Goal: Task Accomplishment & Management: Complete application form

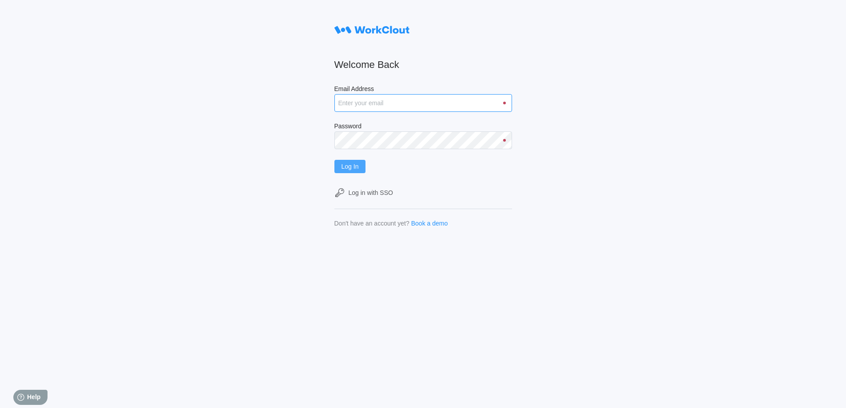
type input "[EMAIL_ADDRESS][DOMAIN_NAME]"
click at [353, 170] on button "Log In" at bounding box center [350, 166] width 32 height 13
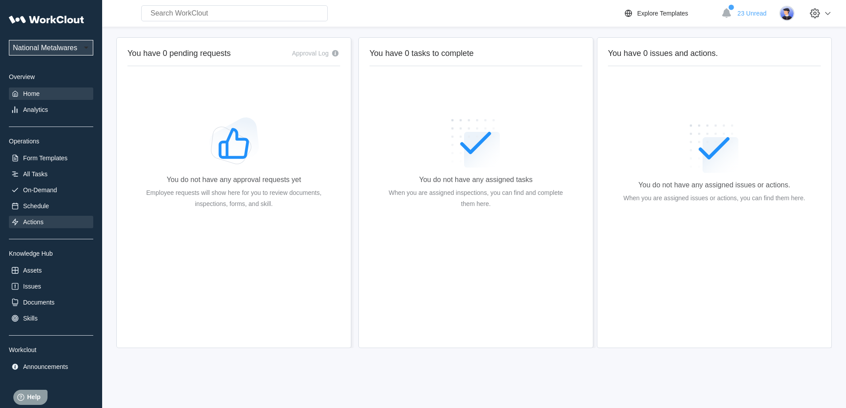
click at [30, 222] on div "Actions" at bounding box center [33, 221] width 20 height 7
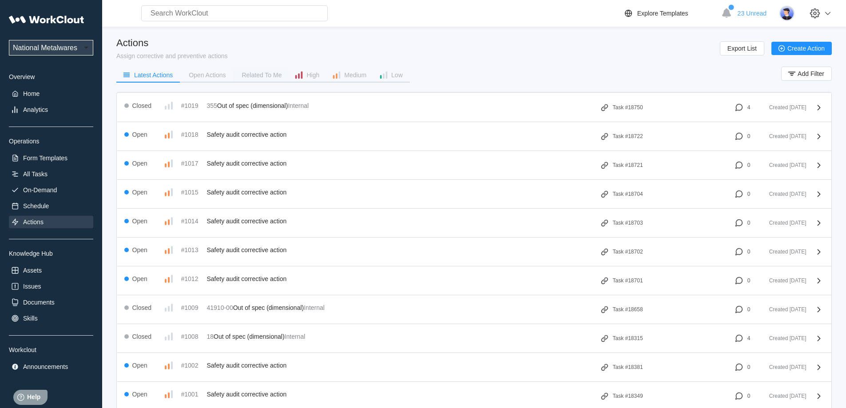
click at [258, 76] on div "Related To Me" at bounding box center [262, 75] width 40 height 6
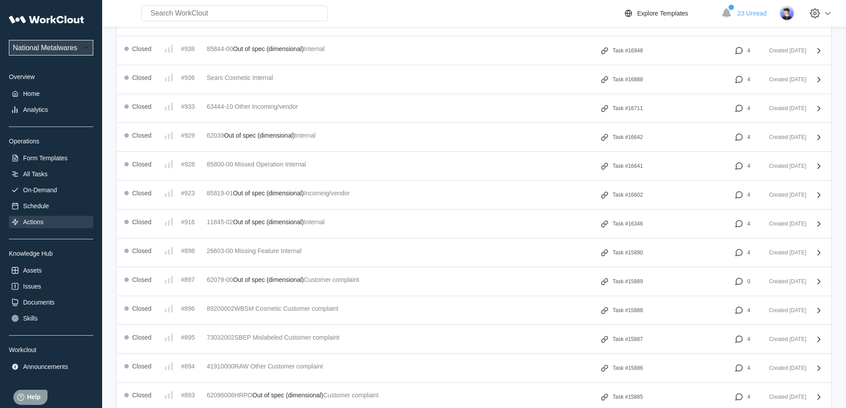
scroll to position [577, 0]
click at [47, 193] on div "On-Demand" at bounding box center [40, 189] width 34 height 7
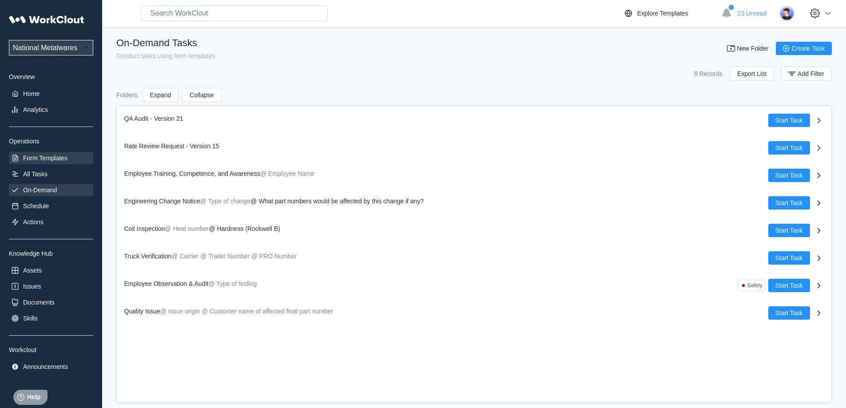
click at [47, 156] on div "Form Templates" at bounding box center [45, 158] width 44 height 7
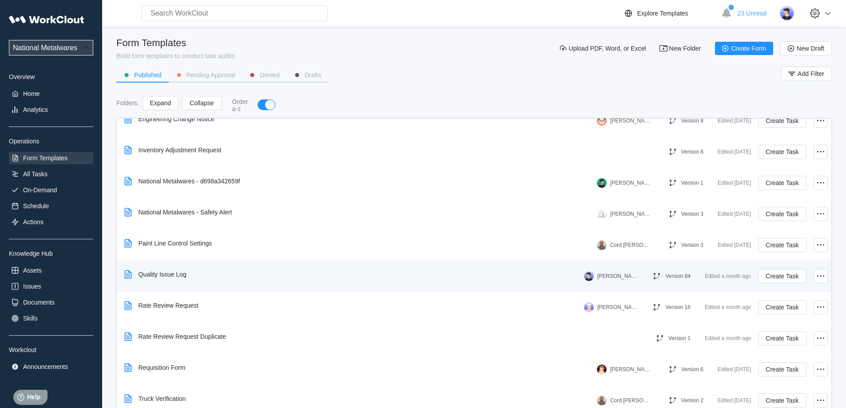
scroll to position [202, 0]
click at [815, 276] on icon at bounding box center [820, 275] width 11 height 11
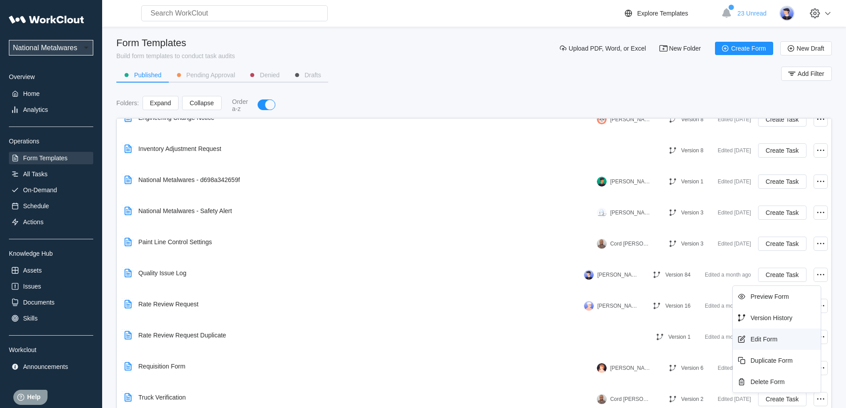
click at [765, 337] on div "Edit Form" at bounding box center [763, 339] width 27 height 7
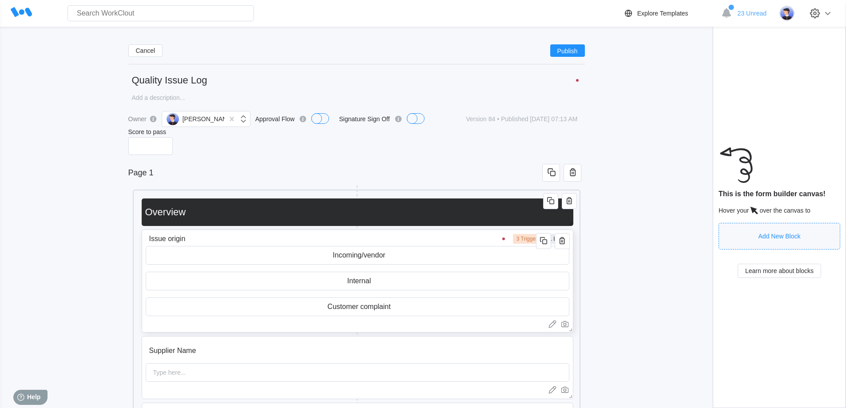
click at [465, 242] on input "Issue origin" at bounding box center [328, 239] width 365 height 18
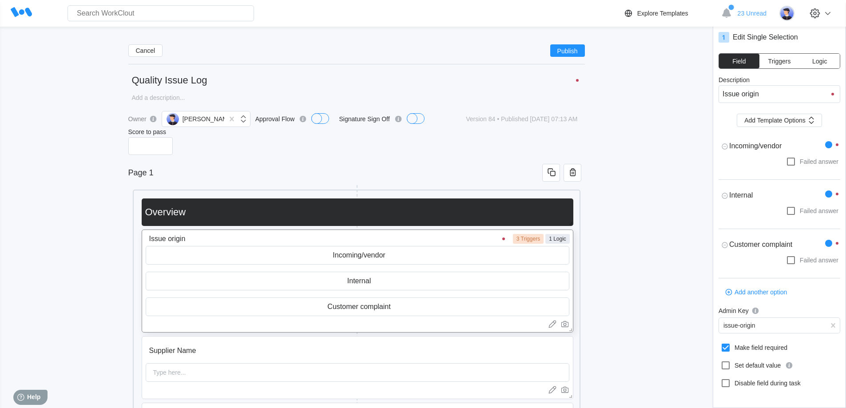
type textarea "x"
click at [784, 59] on span "Triggers" at bounding box center [779, 61] width 23 height 6
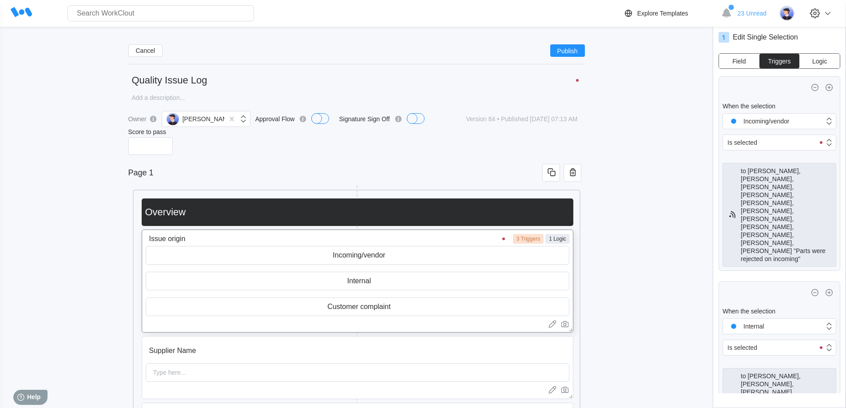
click at [786, 199] on div "to [PERSON_NAME], [PERSON_NAME], [PERSON_NAME], [PERSON_NAME], [PERSON_NAME], […" at bounding box center [786, 215] width 91 height 96
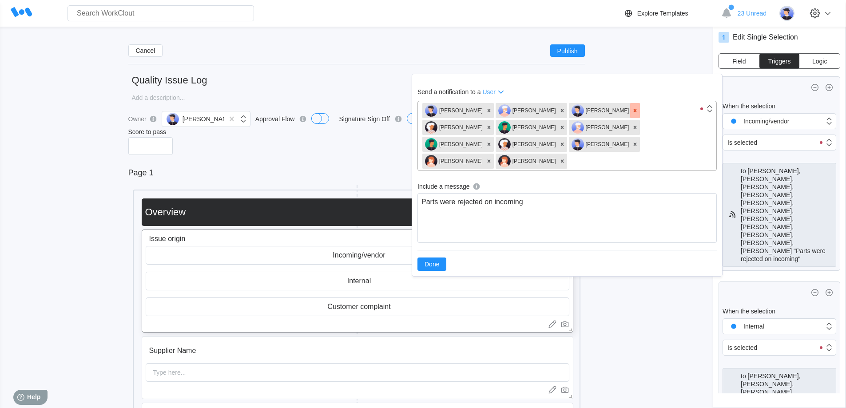
click at [632, 111] on icon at bounding box center [635, 110] width 6 height 6
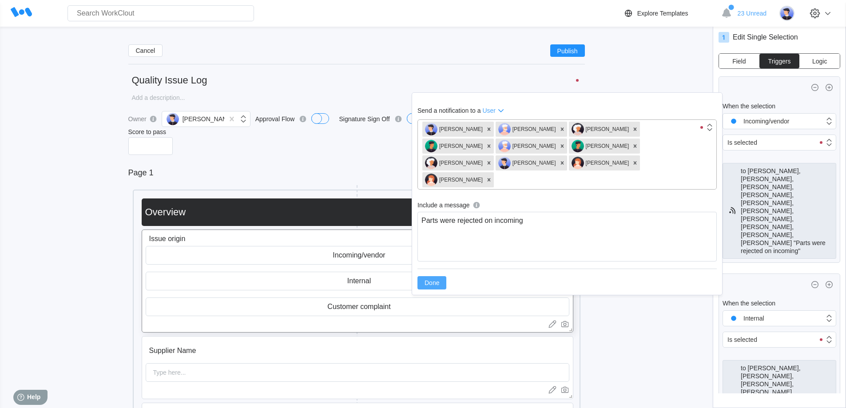
click at [433, 280] on span "Done" at bounding box center [431, 283] width 15 height 6
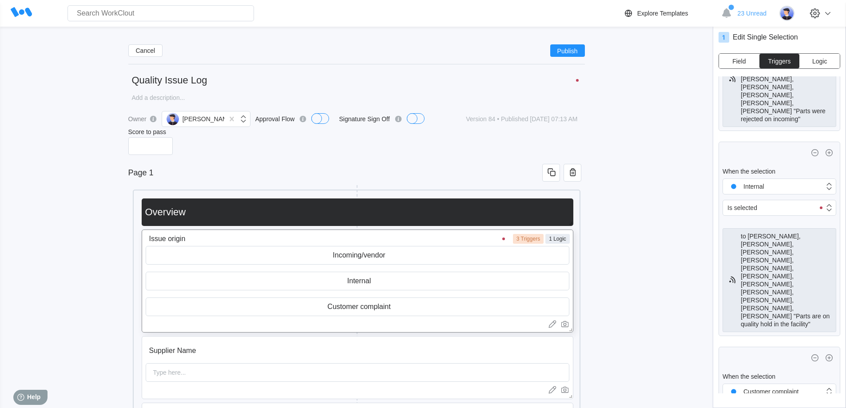
scroll to position [133, 0]
click at [782, 232] on div "to [PERSON_NAME], [PERSON_NAME], [PERSON_NAME], [PERSON_NAME], [PERSON_NAME], […" at bounding box center [786, 279] width 91 height 96
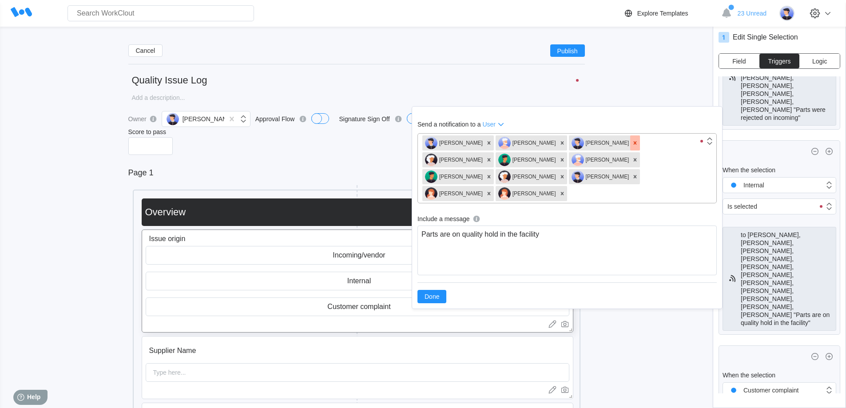
click at [632, 144] on icon at bounding box center [635, 143] width 6 height 6
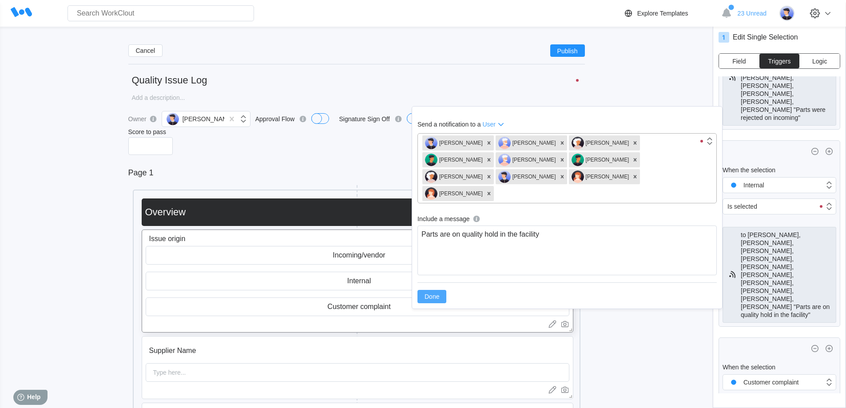
click at [438, 293] on span "Done" at bounding box center [431, 296] width 15 height 6
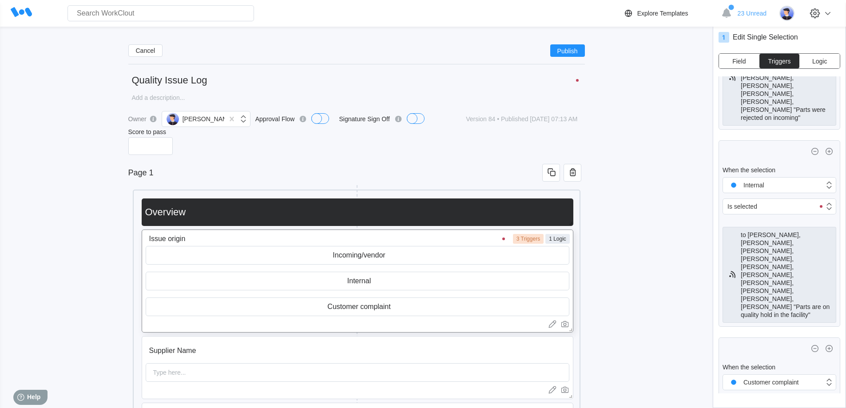
scroll to position [172, 0]
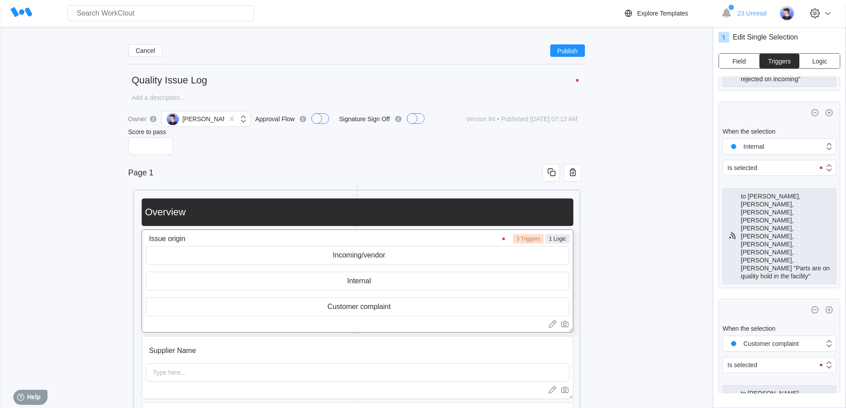
click at [803, 390] on div "to [PERSON_NAME], [PERSON_NAME], [PERSON_NAME], [PERSON_NAME], [PERSON_NAME] "T…" at bounding box center [782, 413] width 83 height 47
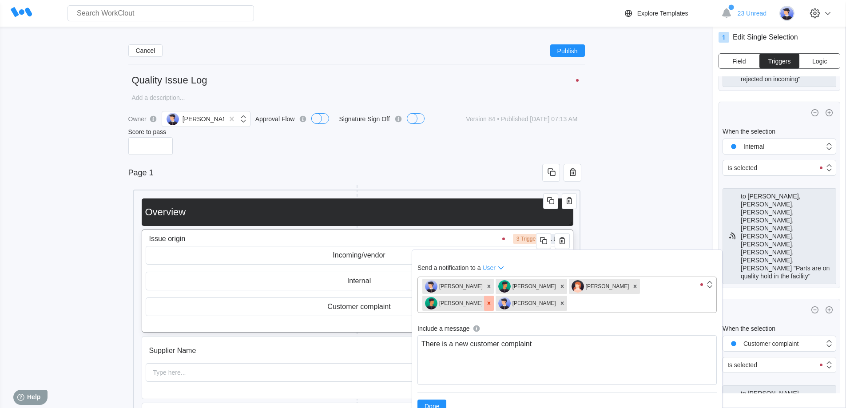
click at [491, 301] on icon at bounding box center [489, 302] width 3 height 3
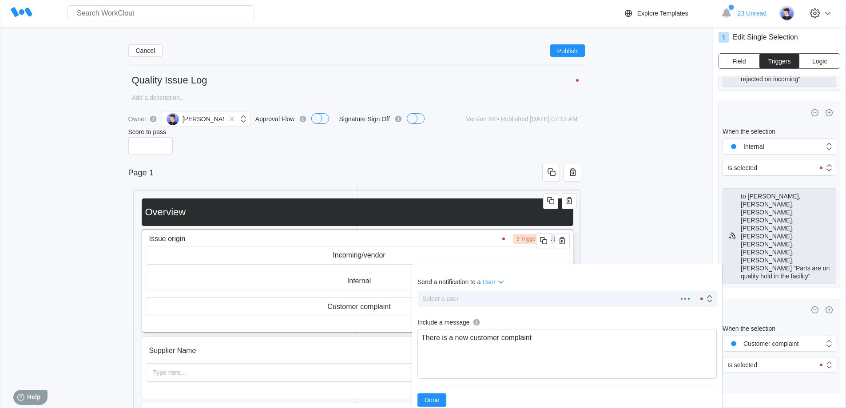
scroll to position [164, 0]
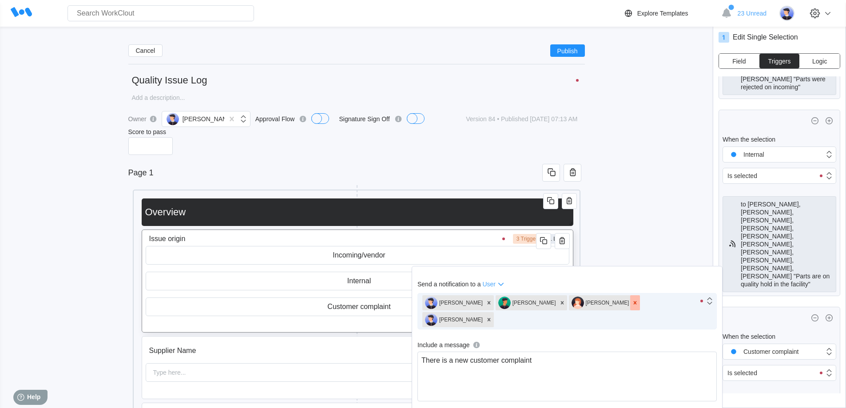
click at [632, 301] on icon at bounding box center [635, 303] width 6 height 6
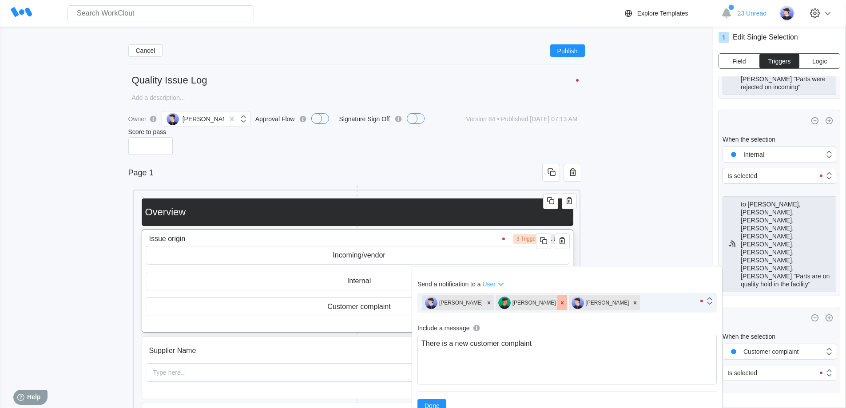
click at [559, 302] on icon at bounding box center [562, 303] width 6 height 6
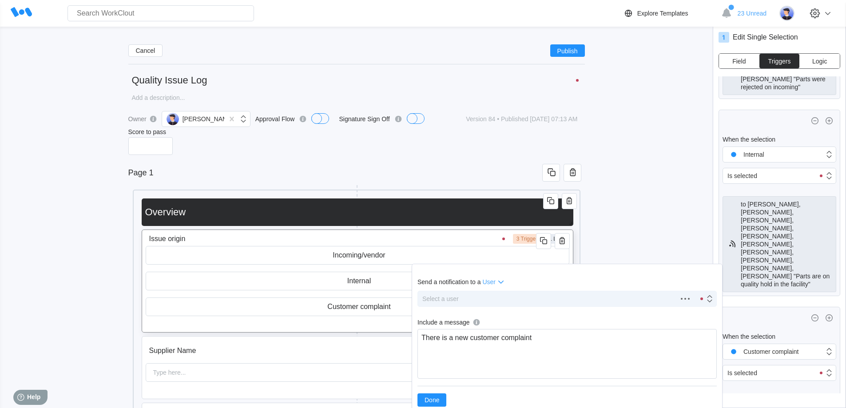
scroll to position [156, 0]
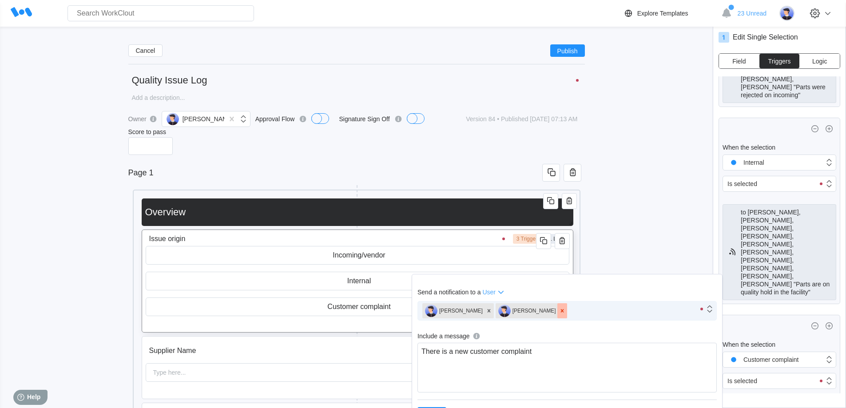
click at [559, 310] on icon at bounding box center [562, 311] width 6 height 6
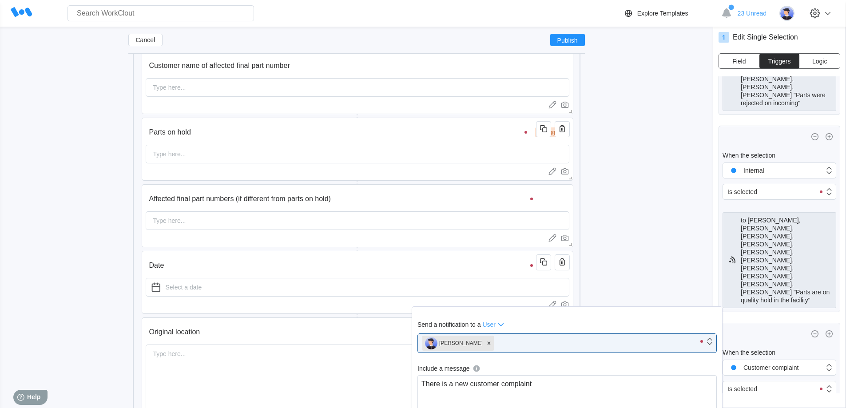
scroll to position [400, 0]
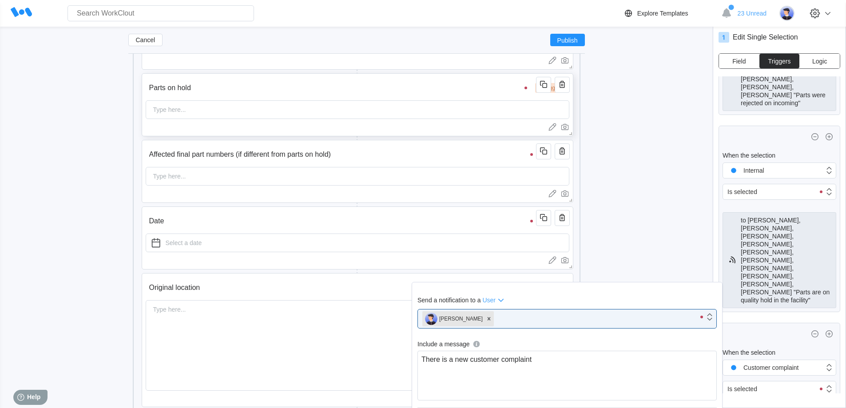
click at [369, 98] on div "Parts on hold 1 Triggers Type here..." at bounding box center [358, 104] width 432 height 63
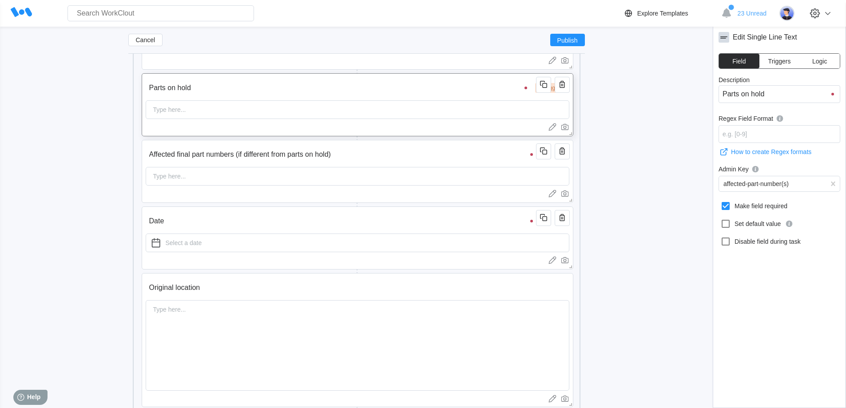
click at [785, 59] on span "Triggers" at bounding box center [779, 61] width 23 height 6
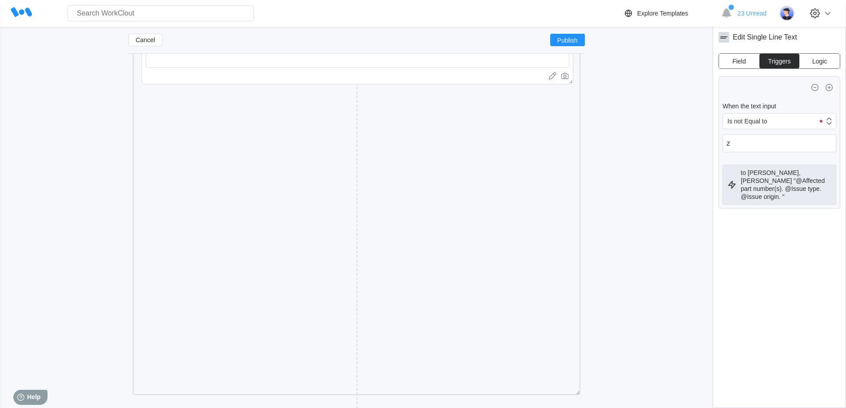
scroll to position [789, 0]
click at [350, 388] on div "2" at bounding box center [347, 385] width 17 height 8
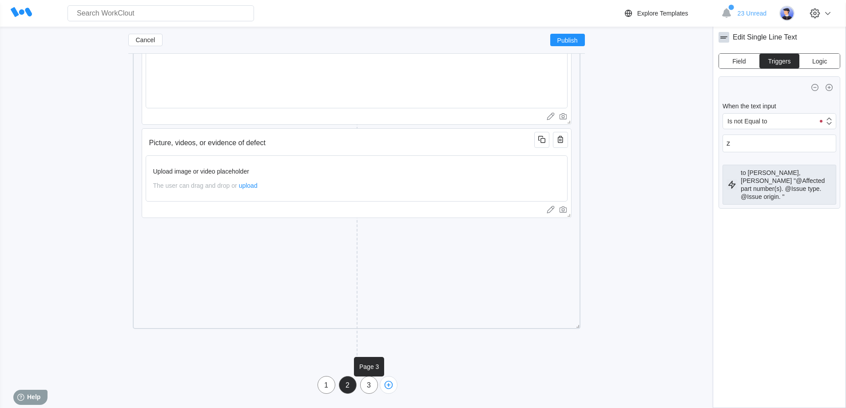
click at [372, 387] on div "3" at bounding box center [369, 385] width 17 height 8
type input "Page 3"
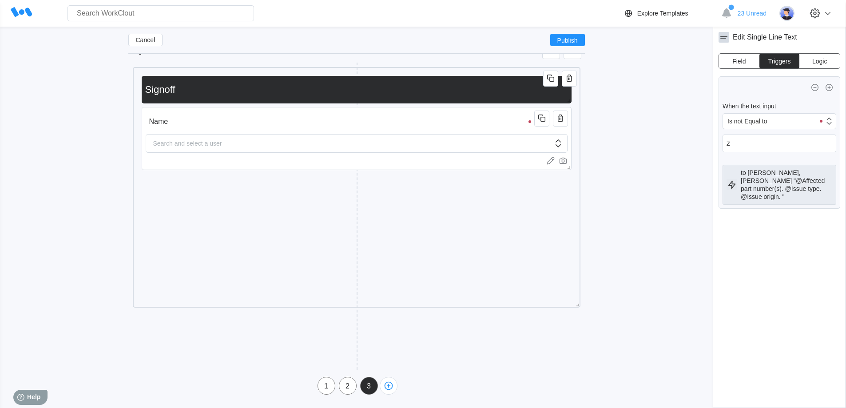
scroll to position [0, 0]
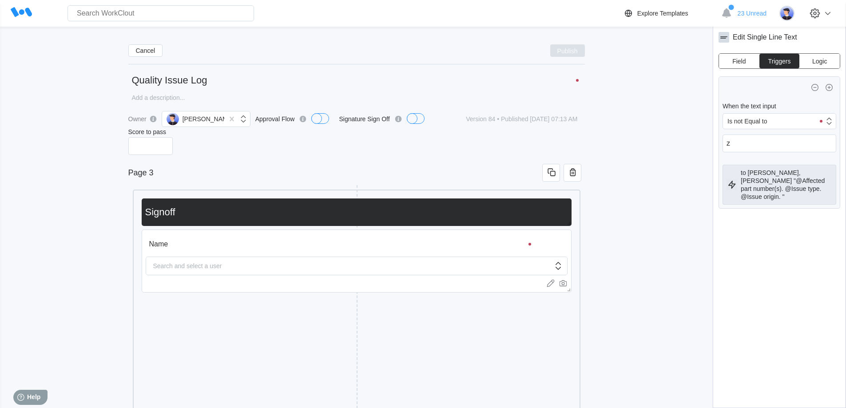
click at [572, 50] on span "Publish" at bounding box center [567, 50] width 20 height 5
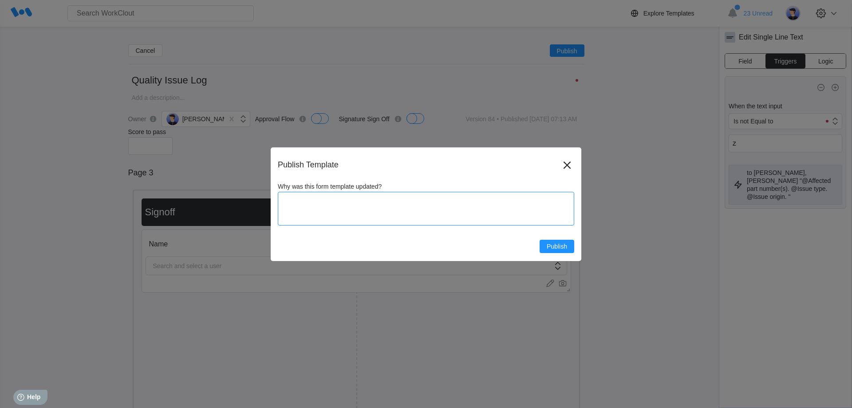
click at [320, 200] on textarea "Why was this form template updated?" at bounding box center [426, 209] width 297 height 34
type textarea "U"
type textarea "x"
type textarea "Up"
type textarea "x"
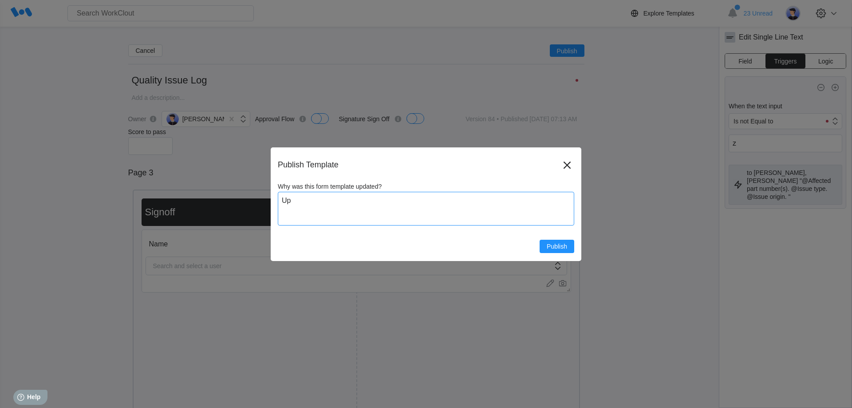
type textarea "Upd"
type textarea "x"
type textarea "Upda"
type textarea "x"
type textarea "Updat"
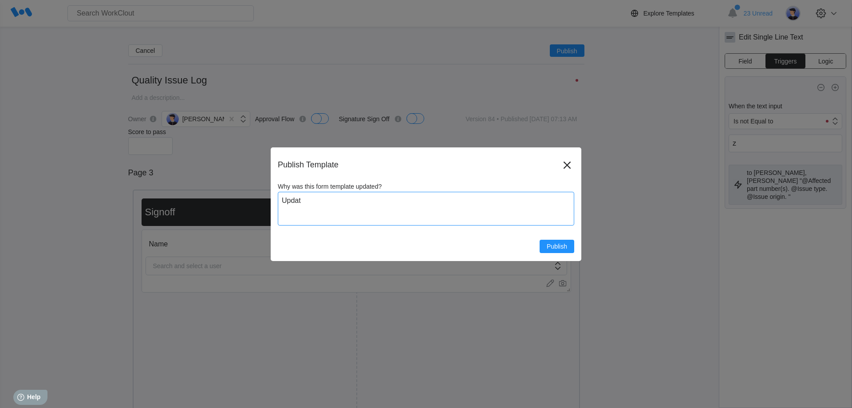
type textarea "x"
type textarea "Update"
type textarea "x"
type textarea "Updated"
type textarea "x"
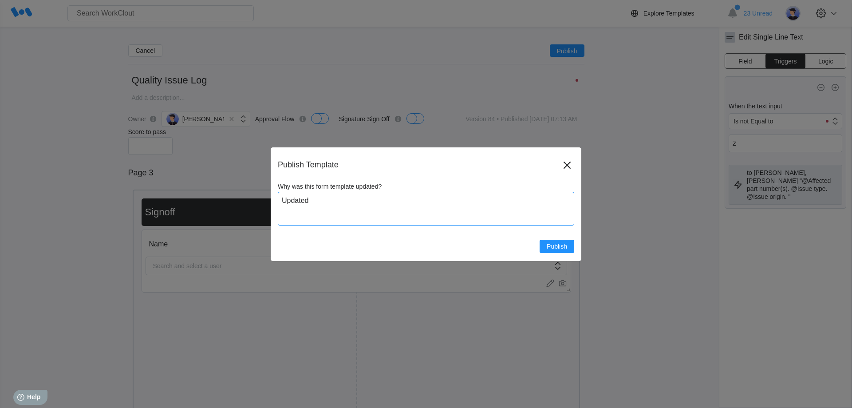
type textarea "Updated"
type textarea "x"
type textarea "Updated n"
type textarea "x"
type textarea "Updated no"
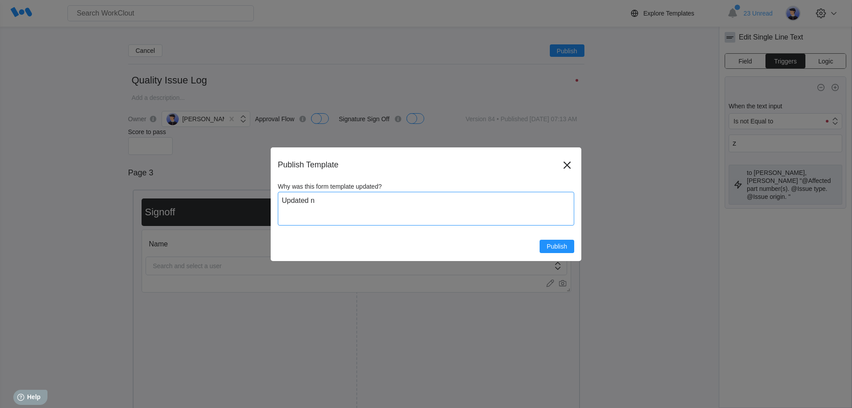
type textarea "x"
type textarea "Updated not"
type textarea "x"
type textarea "Updated noti"
type textarea "x"
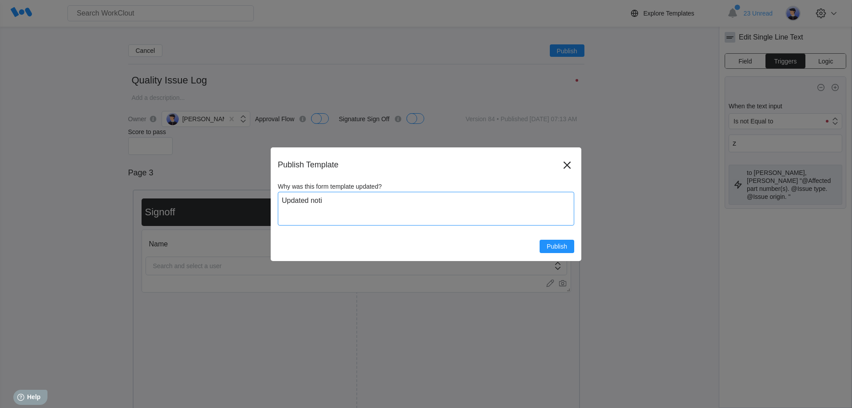
type textarea "Updated notif"
type textarea "x"
type textarea "Updated notifi"
type textarea "x"
type textarea "Updated notific"
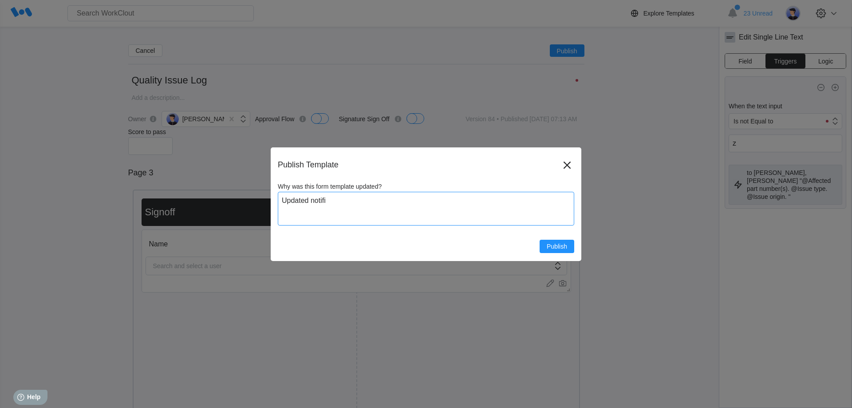
type textarea "x"
type textarea "Updated notifica"
type textarea "x"
type textarea "Updated notificat"
type textarea "x"
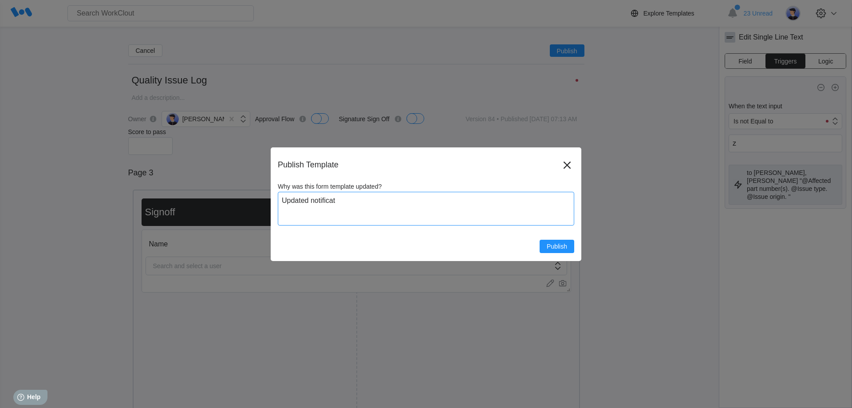
type textarea "Updated notificati"
type textarea "x"
type textarea "Updated notification"
type textarea "x"
type textarea "Updated notification"
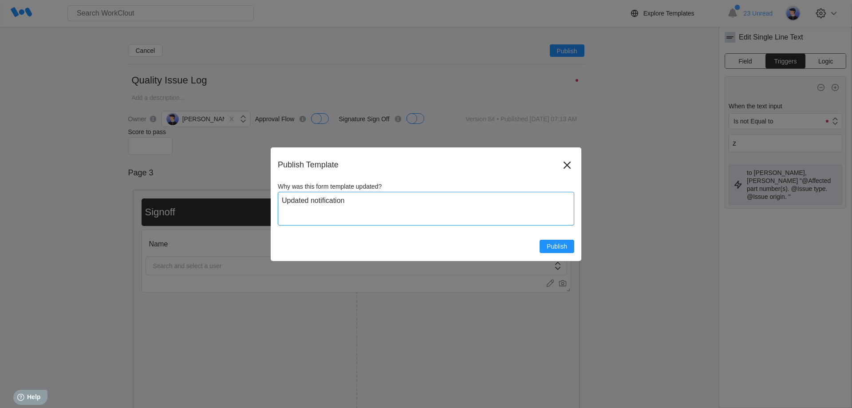
type textarea "x"
type textarea "Updated notification t"
type textarea "x"
type textarea "Updated notification te"
type textarea "x"
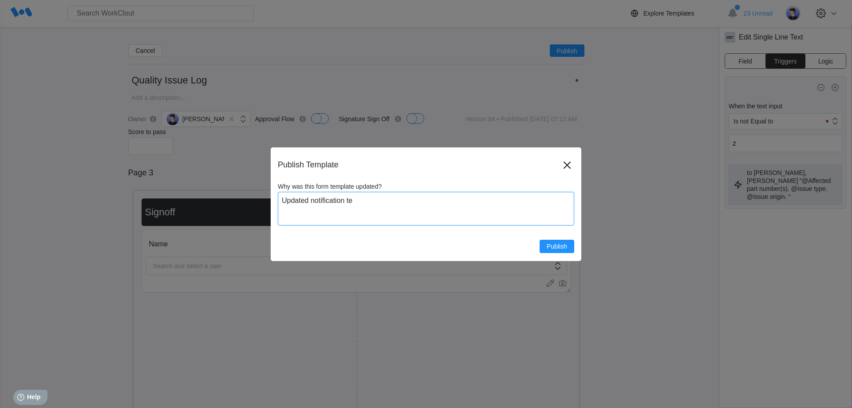
type textarea "Updated notification tea"
type textarea "x"
type textarea "Updated notification team"
type textarea "x"
type textarea "Updated notification teams"
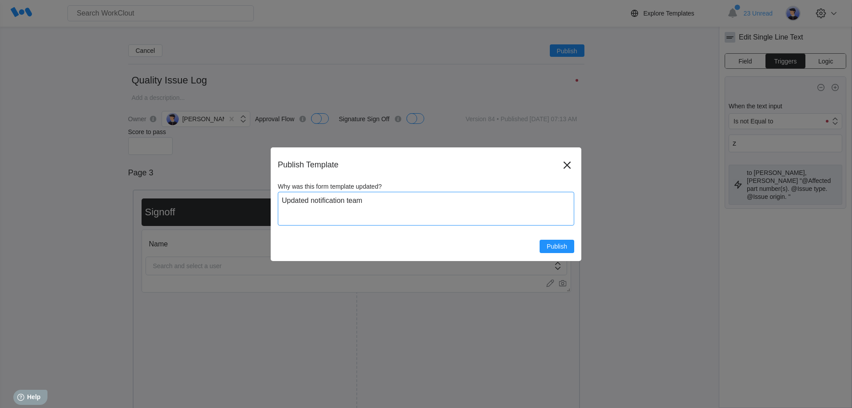
type textarea "x"
type textarea "Updated notification teams"
click at [551, 243] on span "Publish" at bounding box center [557, 246] width 20 height 6
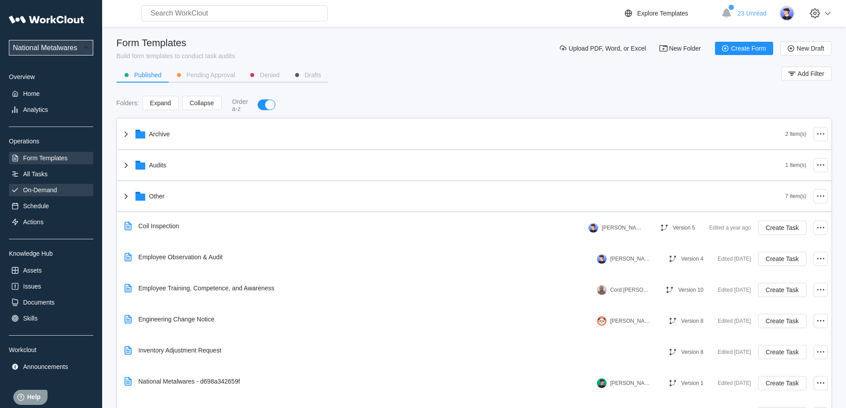
click at [52, 192] on div "On-Demand" at bounding box center [40, 189] width 34 height 7
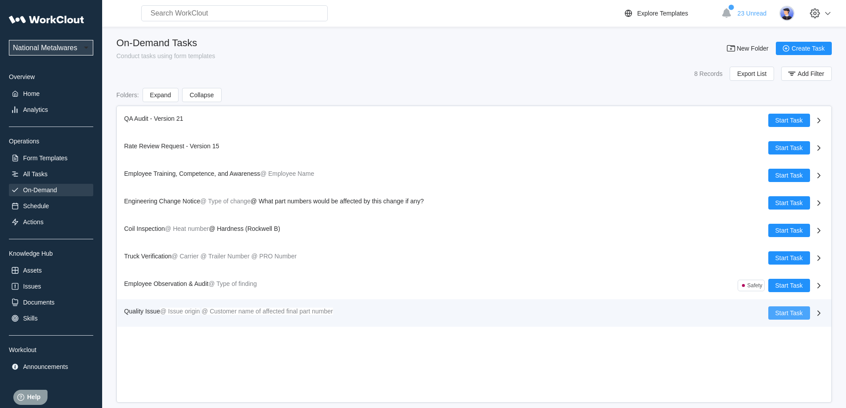
click at [786, 312] on span "Start Task" at bounding box center [789, 313] width 28 height 6
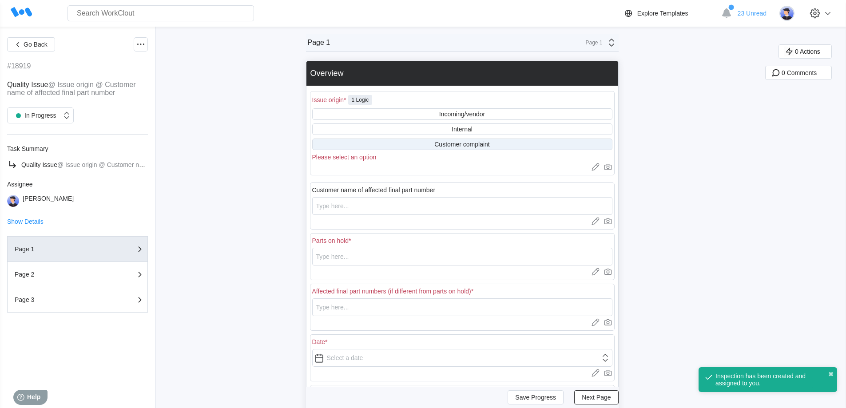
click at [484, 143] on div "Customer complaint" at bounding box center [461, 144] width 55 height 7
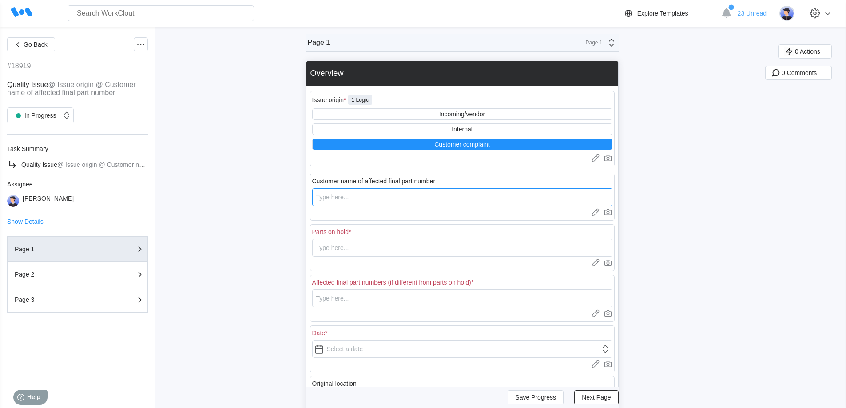
click at [392, 197] on input "text" at bounding box center [462, 197] width 300 height 18
type input "[PERSON_NAME] and [PERSON_NAME]"
click at [399, 247] on input "text" at bounding box center [462, 248] width 300 height 18
drag, startPoint x: 377, startPoint y: 247, endPoint x: 307, endPoint y: 250, distance: 69.3
click at [307, 250] on div "Go Back #18919 Quality Issue @ Issue origin @ Customer name of affected final p…" at bounding box center [423, 284] width 846 height 515
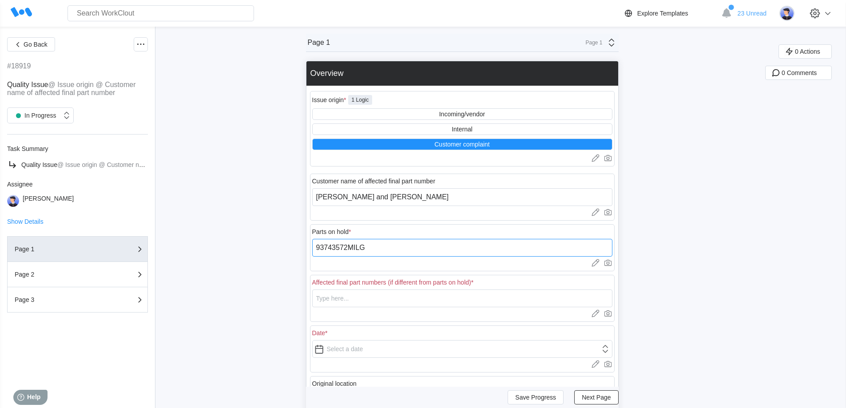
type input "93743572MILG"
click at [369, 305] on input "text" at bounding box center [462, 298] width 300 height 18
paste input "93743572MILG"
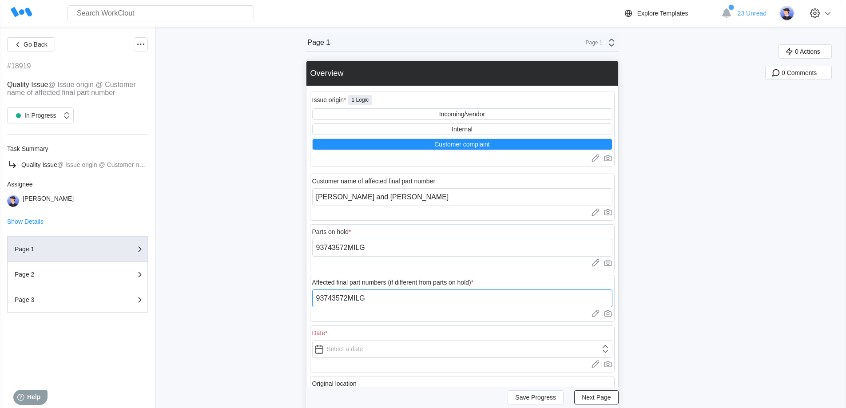
type input "93743572MILG"
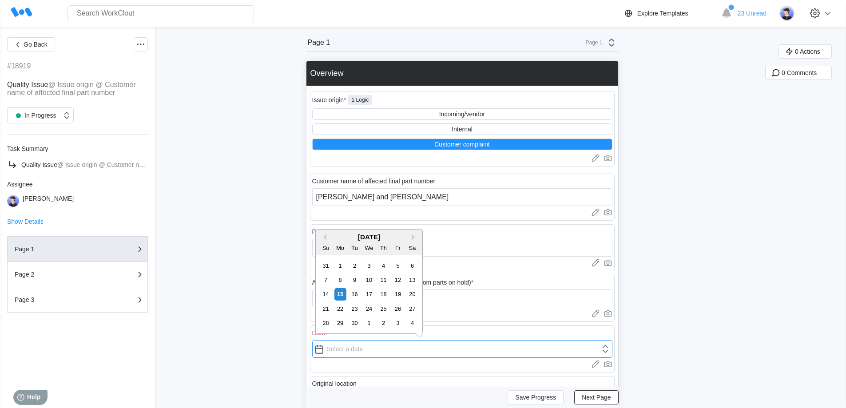
click at [353, 349] on input "text" at bounding box center [462, 349] width 300 height 18
click at [327, 237] on div "[DATE]" at bounding box center [369, 237] width 107 height 8
click at [325, 237] on button "Previous Month" at bounding box center [323, 237] width 6 height 6
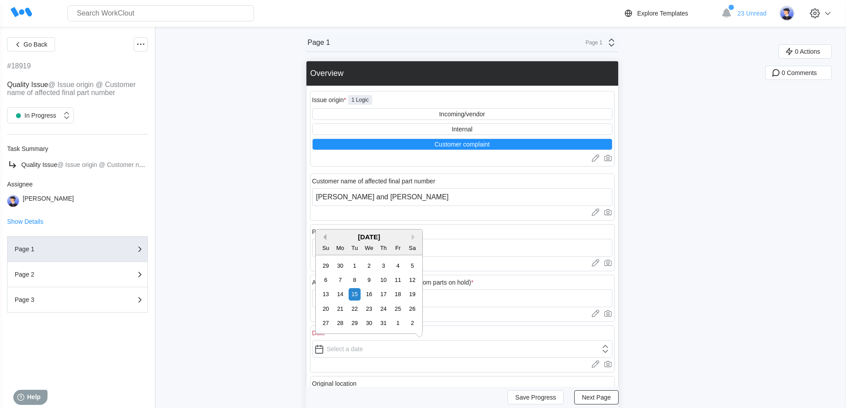
click at [325, 237] on button "Previous Month" at bounding box center [323, 237] width 6 height 6
click at [398, 280] on div "9" at bounding box center [398, 280] width 12 height 12
type input "[DATE]"
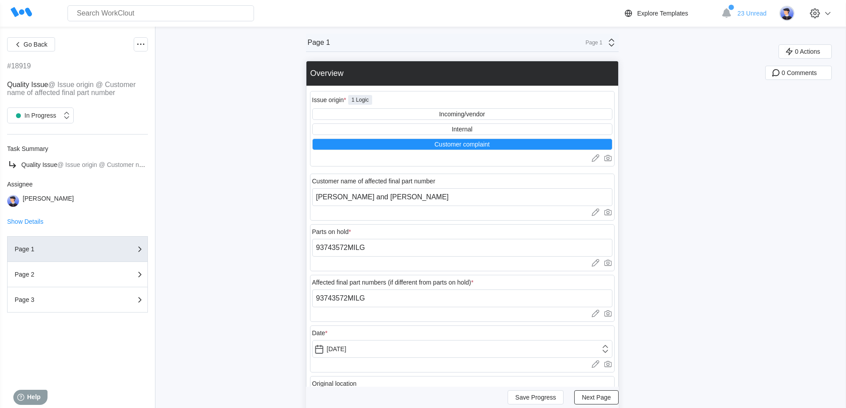
scroll to position [133, 0]
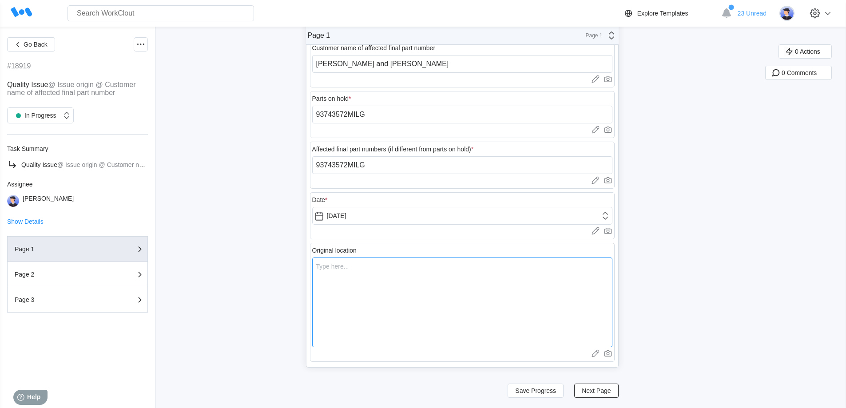
click at [365, 271] on textarea at bounding box center [462, 303] width 300 height 90
type textarea "A"
type textarea "x"
type textarea "At"
type textarea "x"
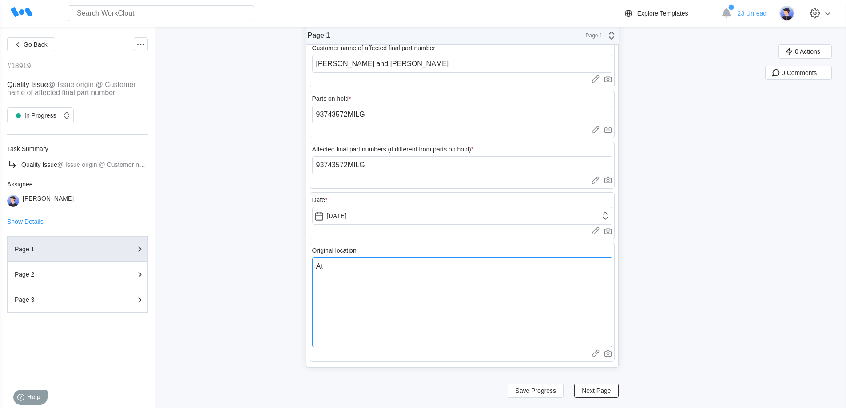
type textarea "At"
type textarea "x"
type textarea "At M"
type textarea "x"
type textarea "At MT"
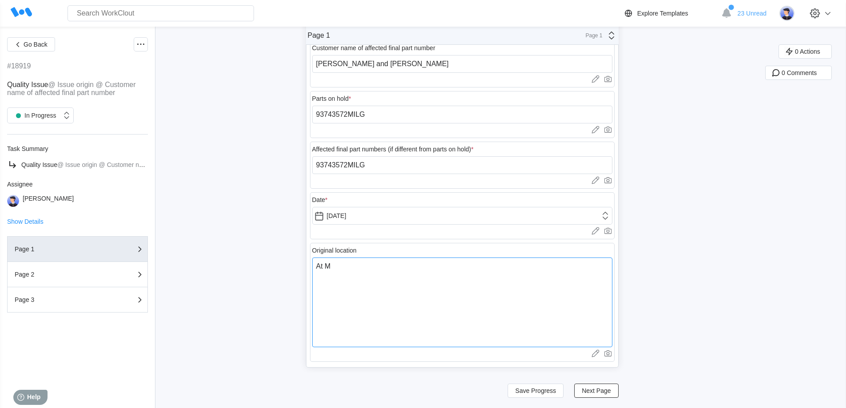
type textarea "x"
type textarea "At MTG"
type textarea "x"
type textarea "At MTG"
click at [606, 392] on span "Next Page" at bounding box center [596, 391] width 29 height 6
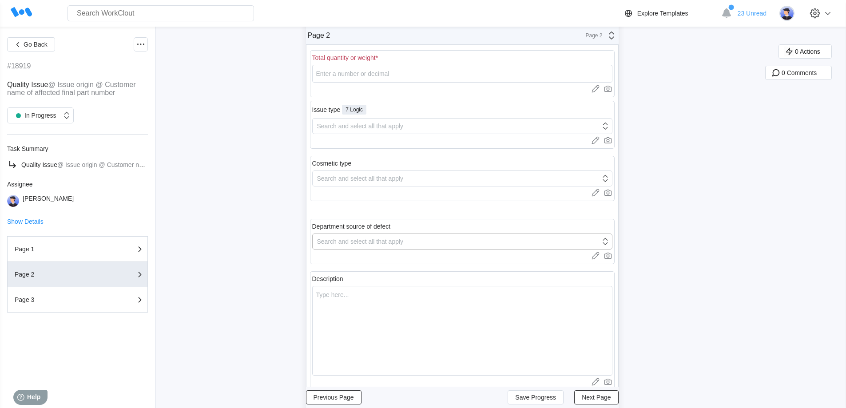
scroll to position [0, 0]
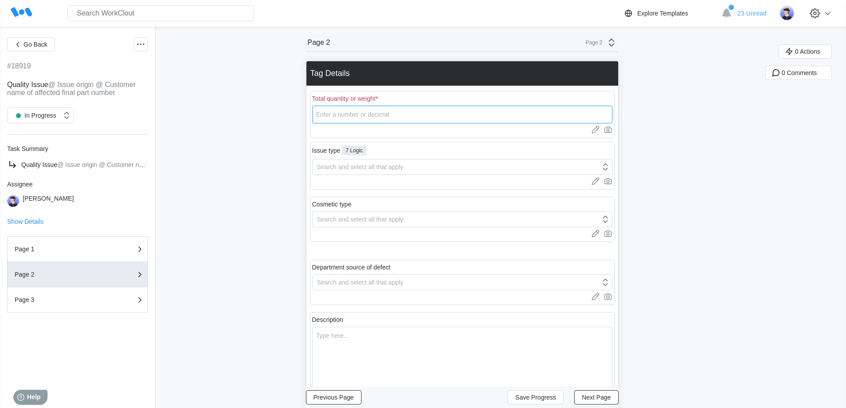
click at [389, 117] on input "number" at bounding box center [462, 115] width 300 height 18
type input "139"
click at [393, 167] on div "Search and select all that apply" at bounding box center [360, 166] width 87 height 7
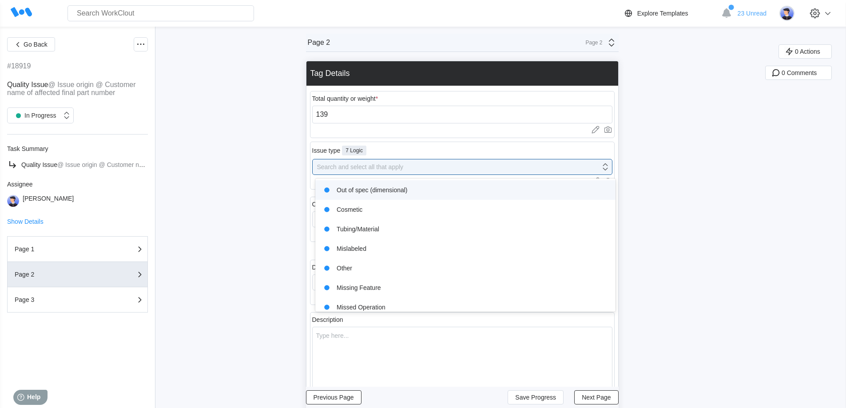
click at [389, 189] on div "Out of spec (dimensional)" at bounding box center [465, 190] width 289 height 12
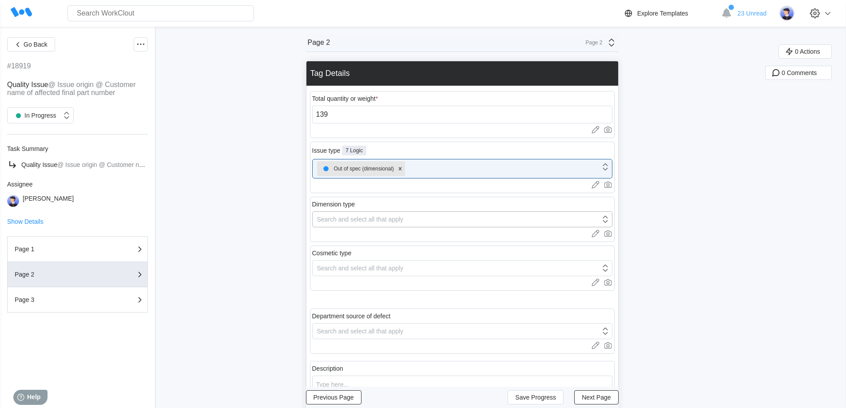
click at [390, 220] on div "Search and select all that apply" at bounding box center [360, 219] width 87 height 7
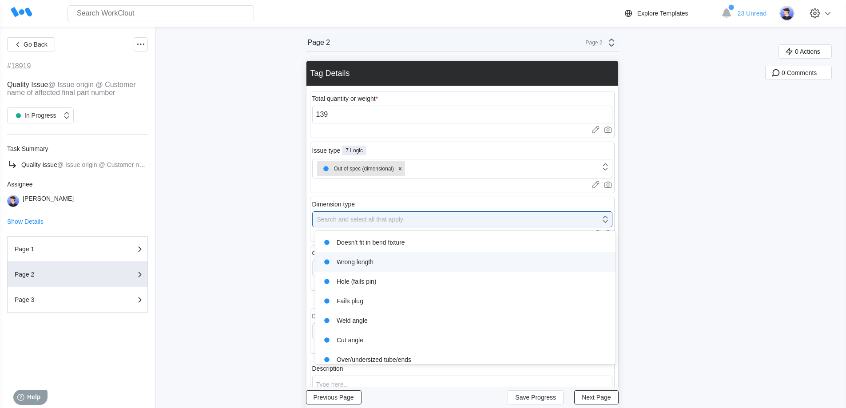
click at [373, 264] on div "Wrong length" at bounding box center [465, 262] width 289 height 12
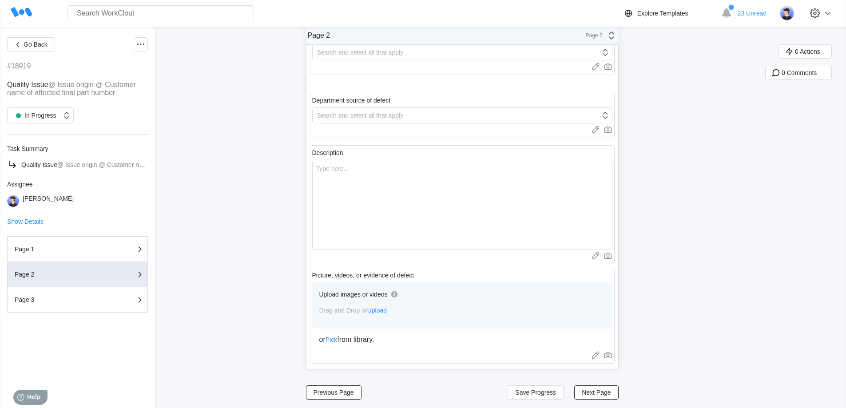
scroll to position [222, 0]
click at [374, 170] on textarea at bounding box center [462, 203] width 300 height 90
type textarea "P"
type textarea "x"
type textarea "Pa"
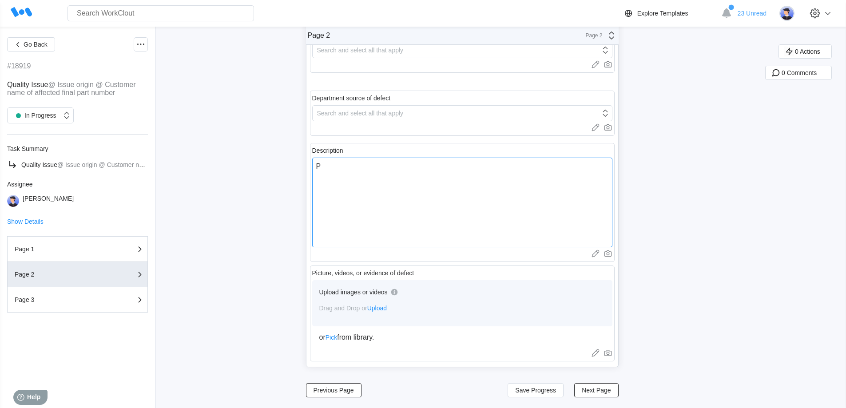
type textarea "x"
type textarea "Par"
type textarea "x"
type textarea "Part"
type textarea "x"
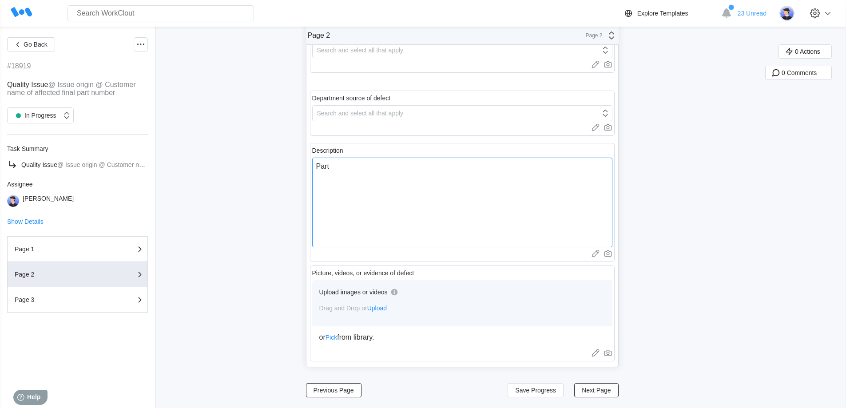
type textarea "Parts"
type textarea "x"
type textarea "Parts"
type textarea "x"
type textarea "Parts c"
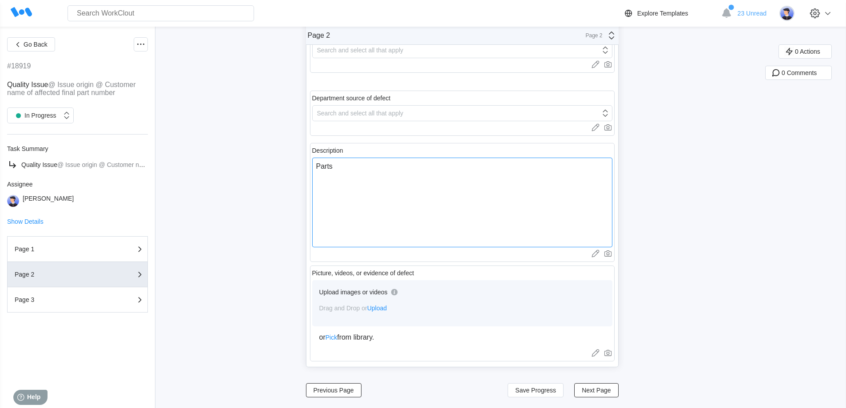
type textarea "x"
type textarea "Parts ch"
type textarea "x"
type textarea "Parts che"
type textarea "x"
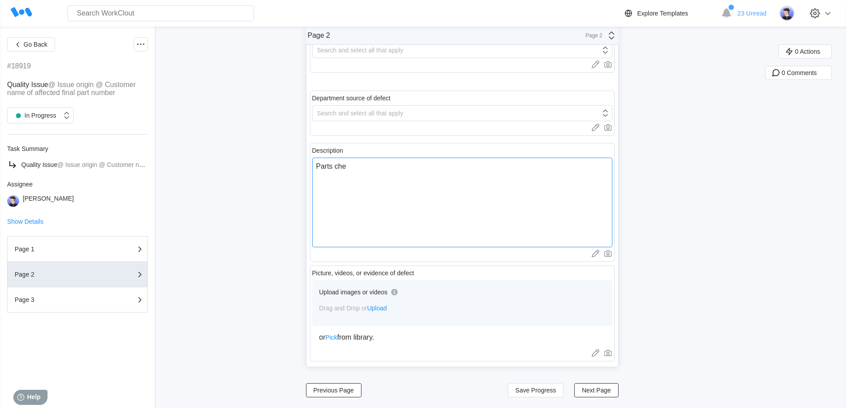
type textarea "Parts chec"
type textarea "x"
type textarea "Parts check"
type textarea "x"
type textarea "Parts checke"
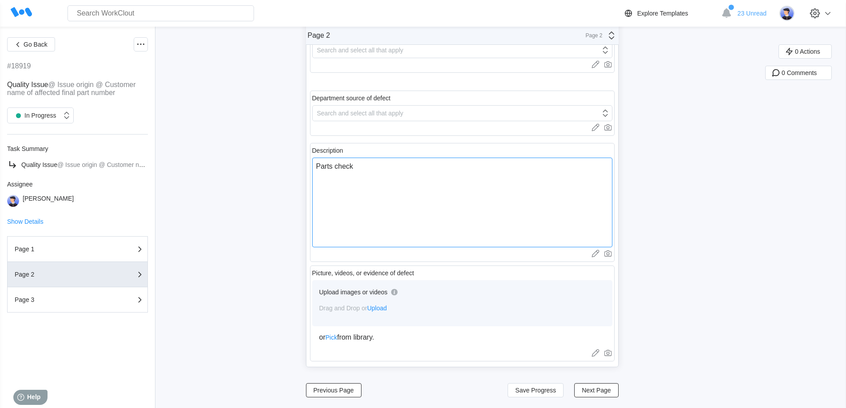
type textarea "x"
type textarea "Parts checked"
type textarea "x"
type textarea "Parts checked"
type textarea "x"
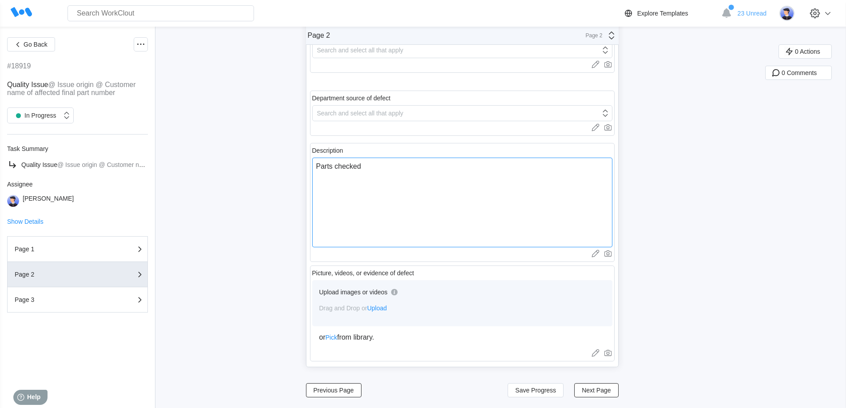
type textarea "Parts checked ."
type textarea "x"
type textarea "Parts checked .1"
type textarea "x"
type textarea "Parts checked .12"
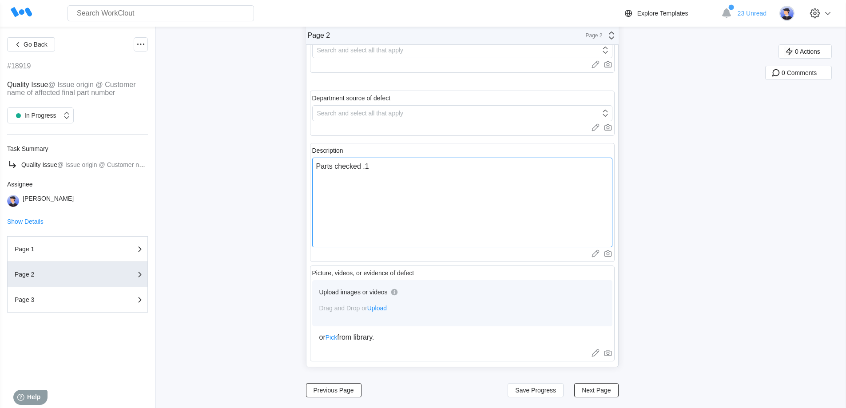
type textarea "x"
type textarea "Parts checked .125"
type textarea "x"
type textarea "Parts checked .125""
type textarea "x"
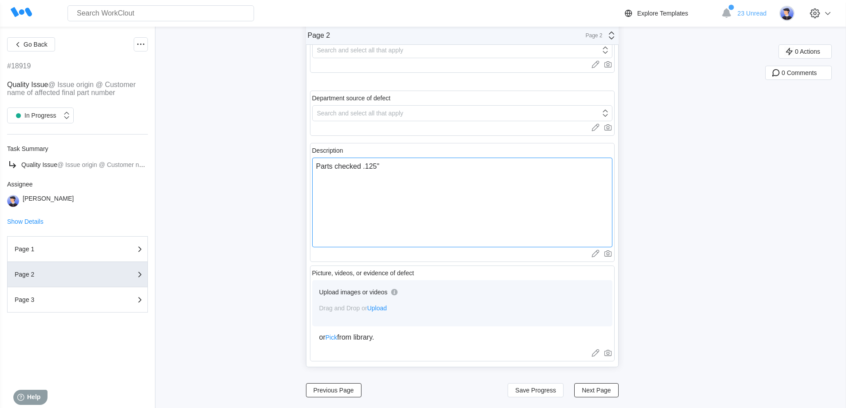
type textarea "Parts checked .125""
type textarea "x"
type textarea "Parts checked .125" S"
type textarea "x"
type textarea "Parts checked .125""
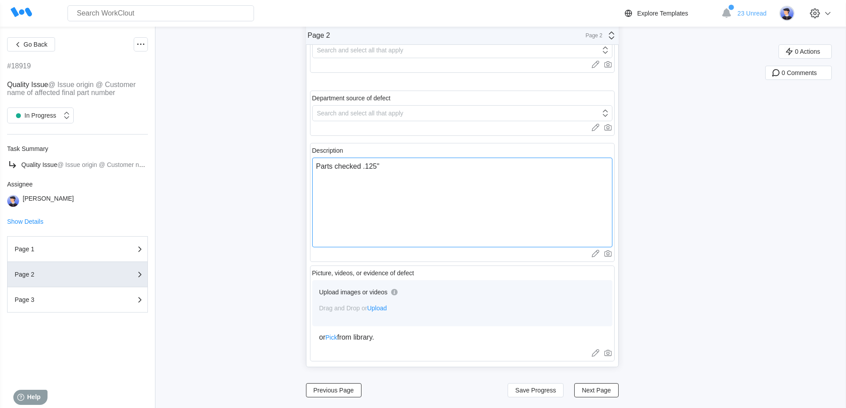
type textarea "x"
type textarea "Parts checked .125" s"
type textarea "x"
type textarea "Parts checked .125" sh"
type textarea "x"
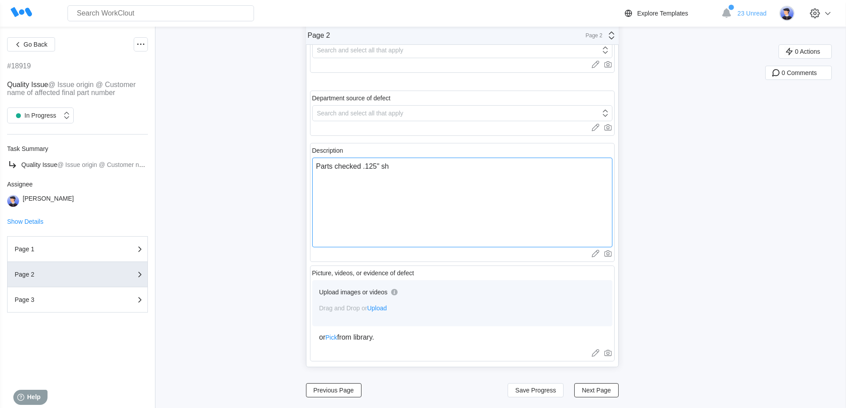
type textarea "Parts checked .125" sho"
type textarea "x"
type textarea "Parts checked .125" shor"
type textarea "x"
type textarea "Parts checked .125" short"
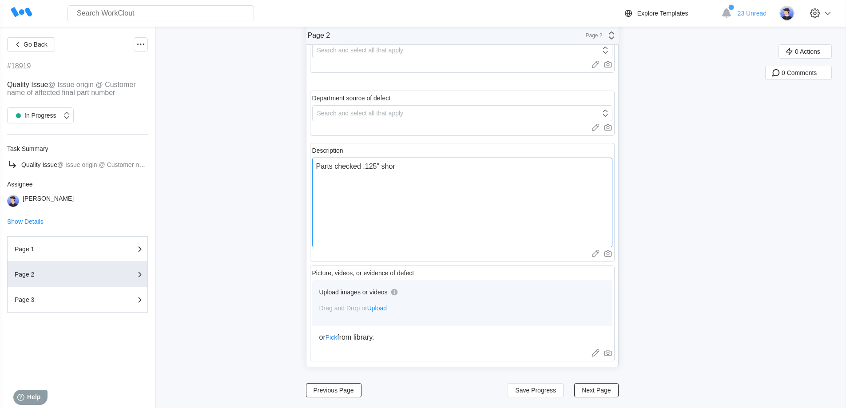
type textarea "x"
type textarea "Parts checked .125" short"
click at [623, 392] on div "Page 2 Page 2 Tag Details Total quantity or weight * 139 Upload images or video…" at bounding box center [466, 106] width 320 height 589
click at [614, 391] on button "Next Page" at bounding box center [596, 390] width 44 height 14
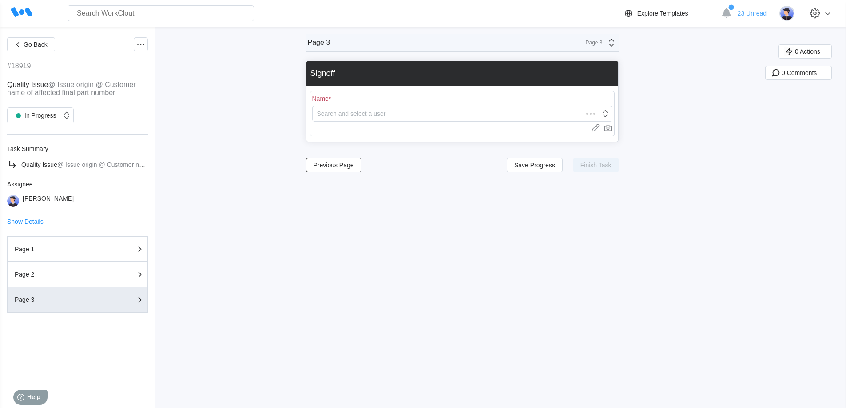
scroll to position [0, 0]
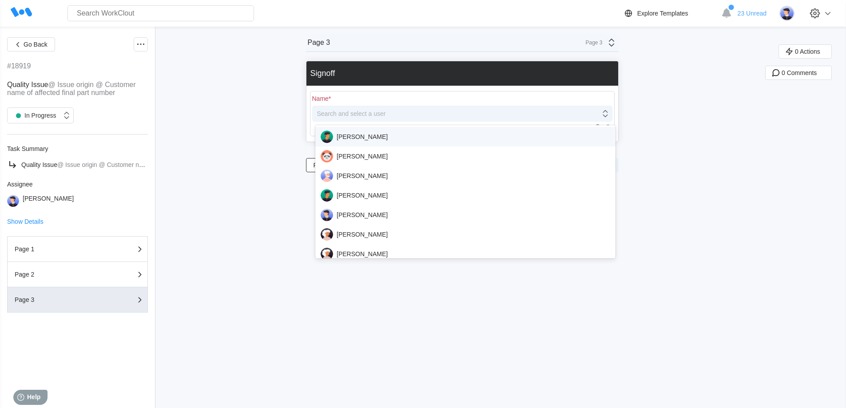
click at [411, 115] on div "Search and select a user" at bounding box center [457, 113] width 288 height 12
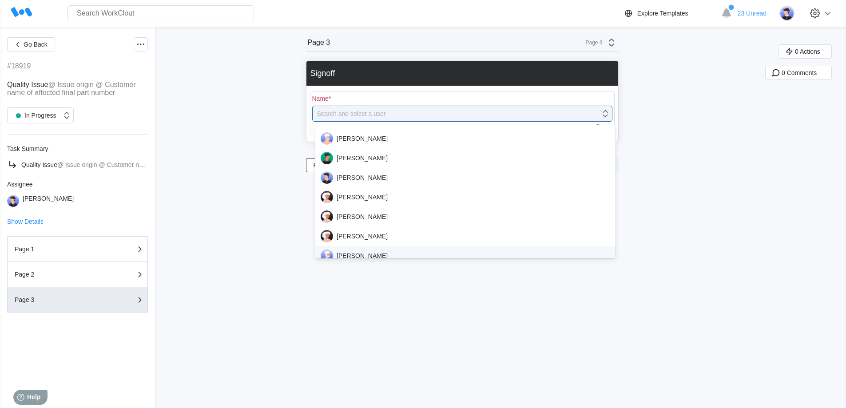
scroll to position [178, 0]
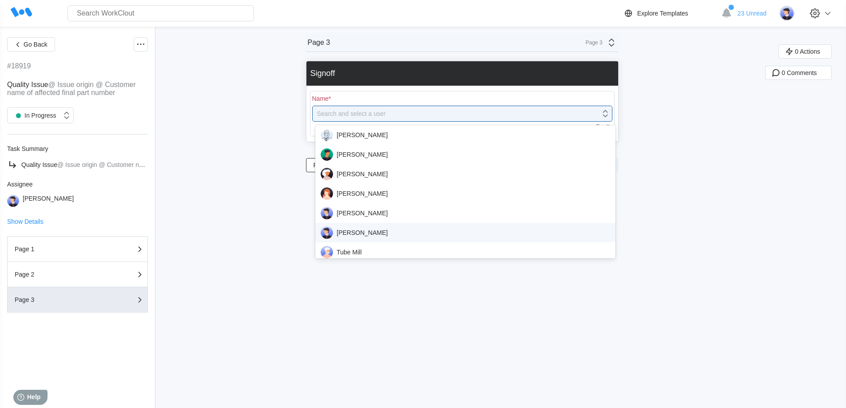
click at [396, 227] on div "[PERSON_NAME]" at bounding box center [465, 232] width 289 height 12
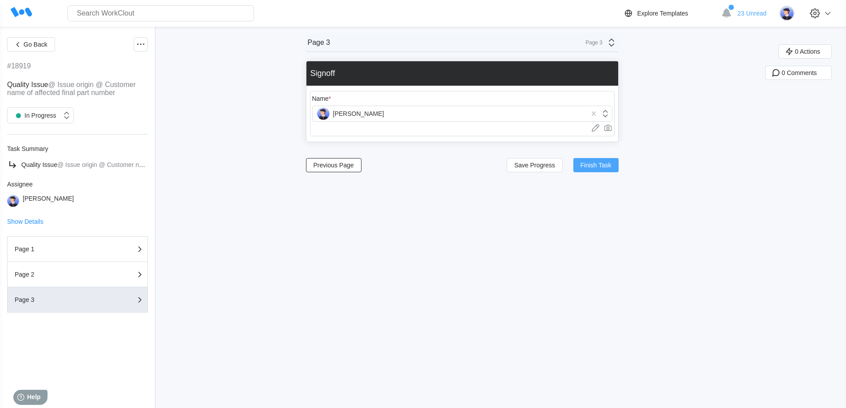
click at [609, 165] on span "Finish Task" at bounding box center [595, 165] width 31 height 6
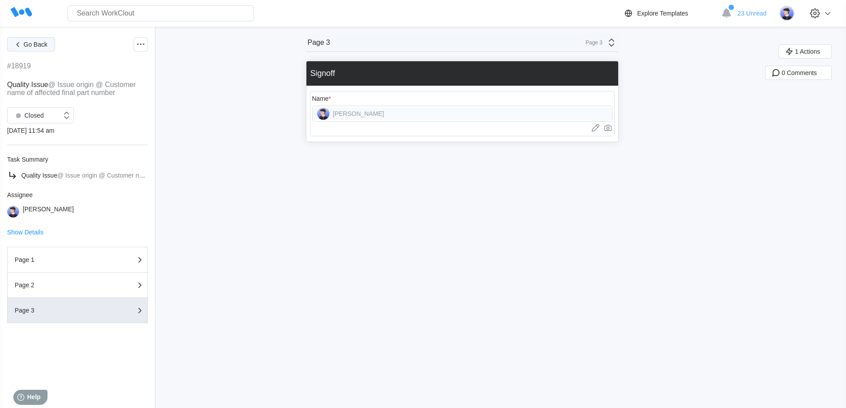
click at [30, 44] on span "Go Back" at bounding box center [36, 44] width 24 height 6
